Goal: Check status: Check status

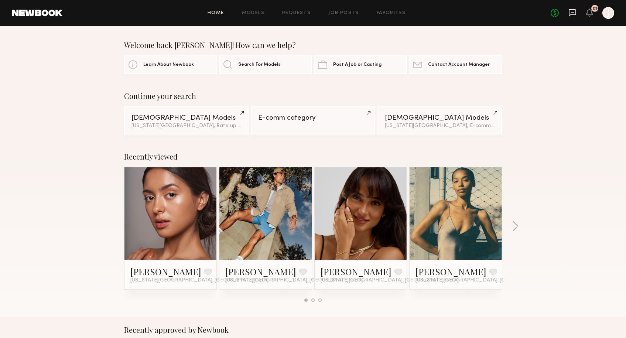
click at [576, 13] on icon at bounding box center [572, 12] width 7 height 7
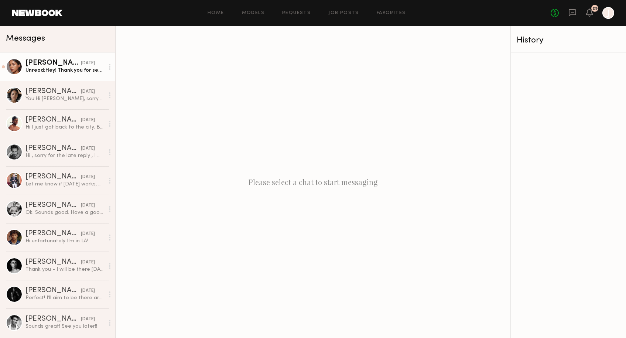
click at [84, 62] on div "[DATE]" at bounding box center [88, 63] width 14 height 7
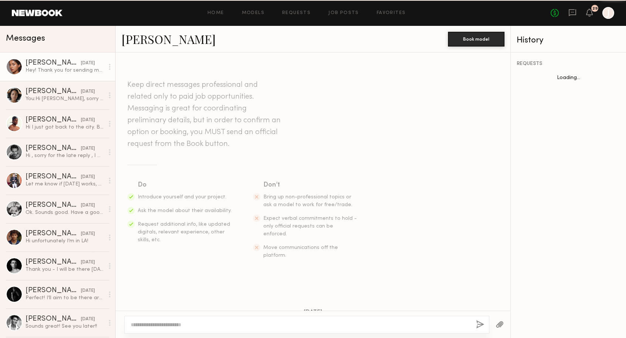
scroll to position [685, 0]
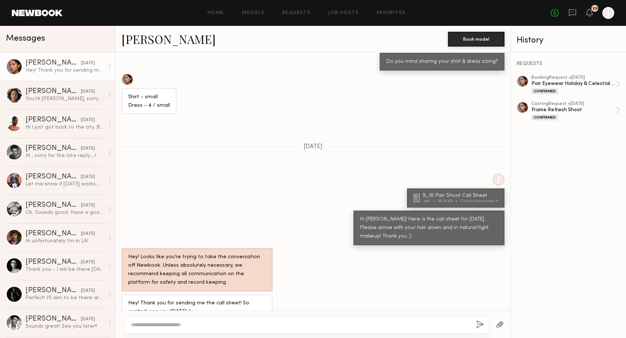
click at [575, 8] on div "No fees up to $5,000 29 J" at bounding box center [583, 13] width 64 height 12
click at [595, 14] on div "No fees up to $5,000 29 J" at bounding box center [583, 13] width 64 height 12
click at [587, 14] on icon at bounding box center [590, 12] width 6 height 5
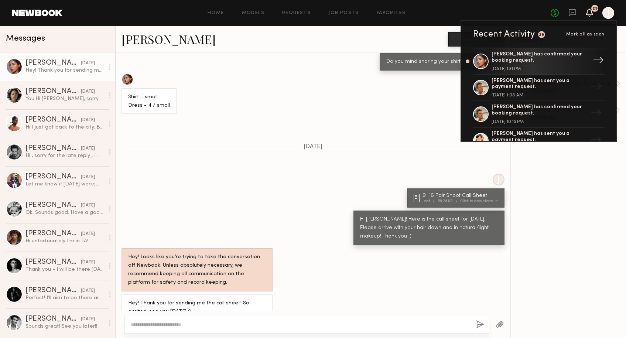
click at [554, 64] on div "[PERSON_NAME] has confirmed your booking request. [DATE] 1:31 PM" at bounding box center [540, 61] width 96 height 20
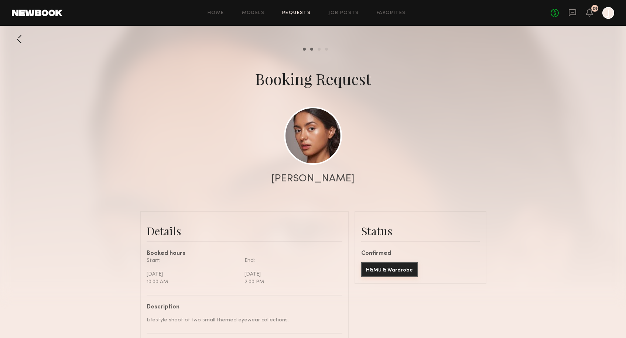
click at [397, 275] on button "H&MU & Wardrobe" at bounding box center [389, 269] width 57 height 15
click at [553, 13] on link "No fees up to $5,000" at bounding box center [555, 13] width 8 height 8
